Goal: Communication & Community: Answer question/provide support

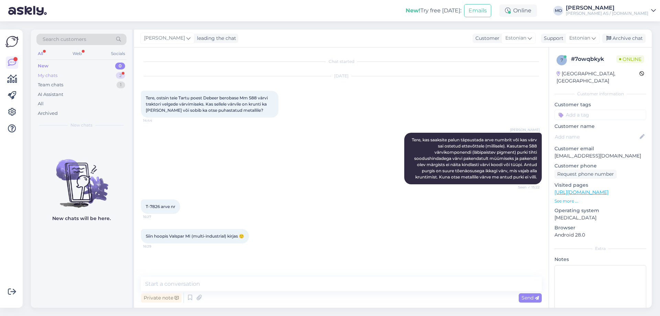
click at [49, 74] on div "My chats" at bounding box center [48, 75] width 20 height 7
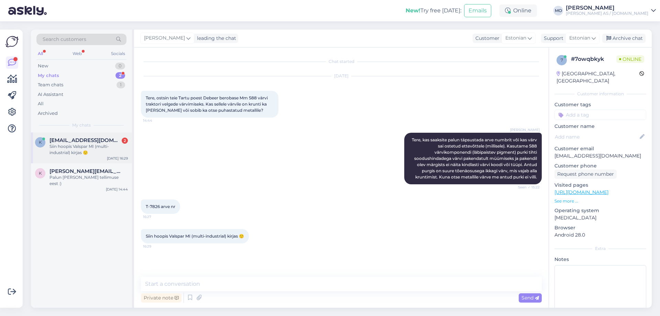
click at [68, 152] on div "Siin hoopis Valspar MI (multi-industrial) kirjas 🙂" at bounding box center [88, 149] width 78 height 12
drag, startPoint x: 159, startPoint y: 205, endPoint x: 143, endPoint y: 205, distance: 16.8
click at [143, 205] on div "T-7826 arve nr 16:27" at bounding box center [160, 206] width 39 height 14
copy span "T-7826"
click at [183, 283] on textarea at bounding box center [341, 284] width 401 height 14
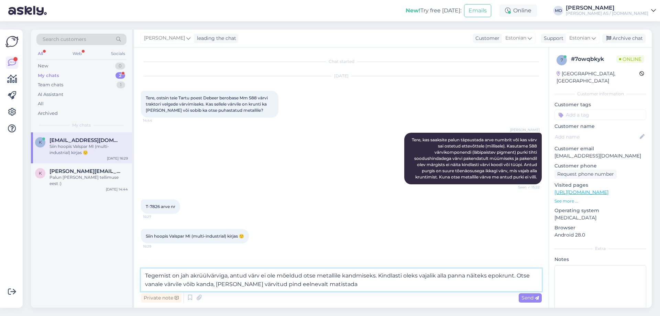
type textarea "Tegemist on jah akrüülvärviga, antud värv ei ole mõeldud otse metallile kandmis…"
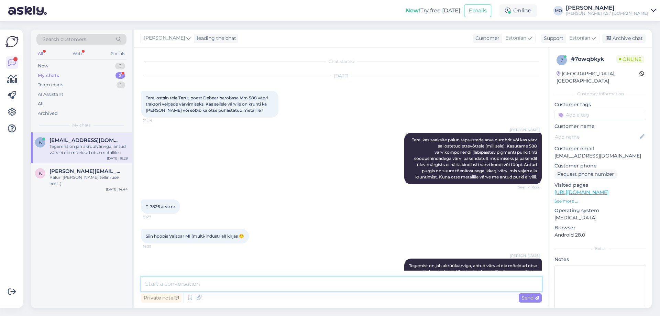
scroll to position [29, 0]
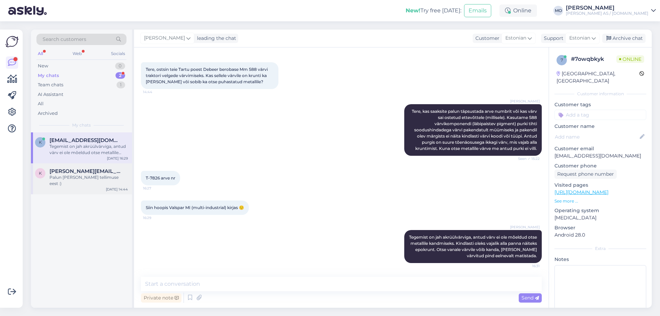
click at [69, 175] on div "Palun [PERSON_NAME] tellimuse eest :)" at bounding box center [88, 180] width 78 height 12
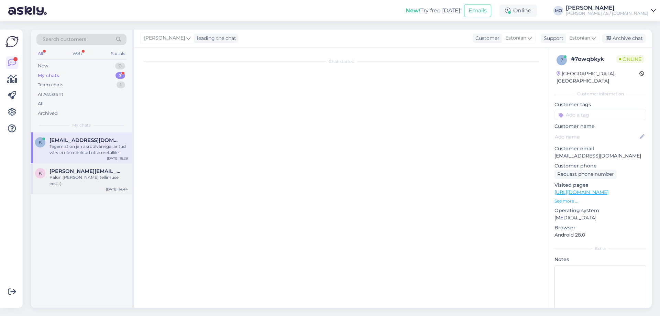
scroll to position [229, 0]
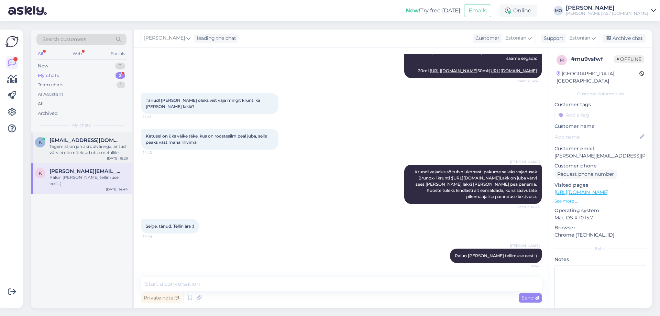
click at [74, 146] on div "Tegemist on jah akrüülvärviga, antud värv ei ole mõeldud otse metallile kandmis…" at bounding box center [88, 149] width 78 height 12
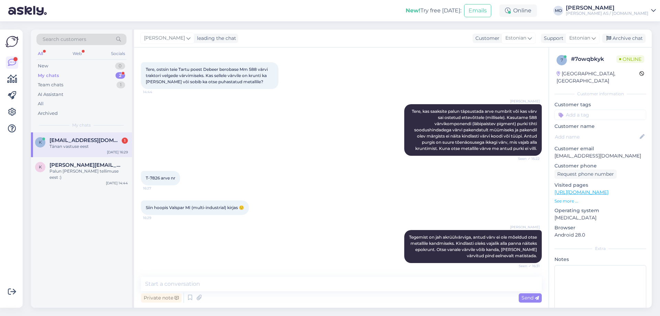
scroll to position [58, 0]
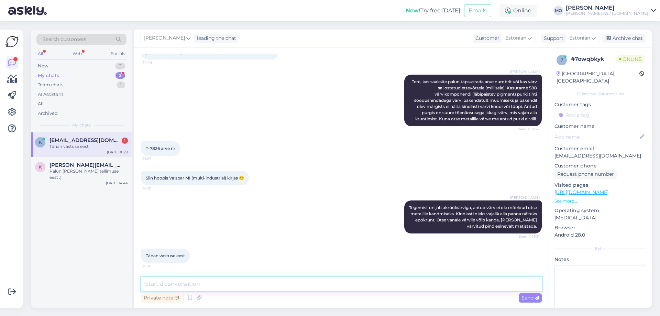
click at [178, 284] on textarea at bounding box center [341, 284] width 401 height 14
type textarea "Palun"
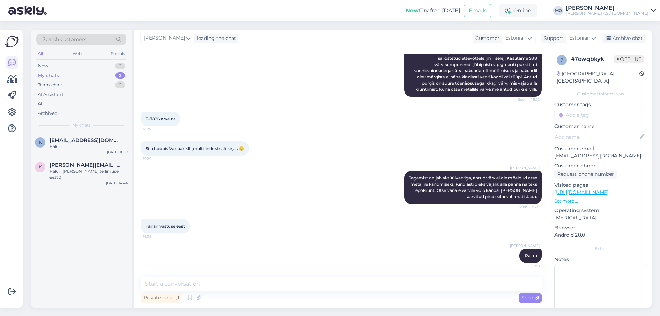
click at [20, 12] on img at bounding box center [27, 10] width 38 height 21
